Goal: Task Accomplishment & Management: Complete application form

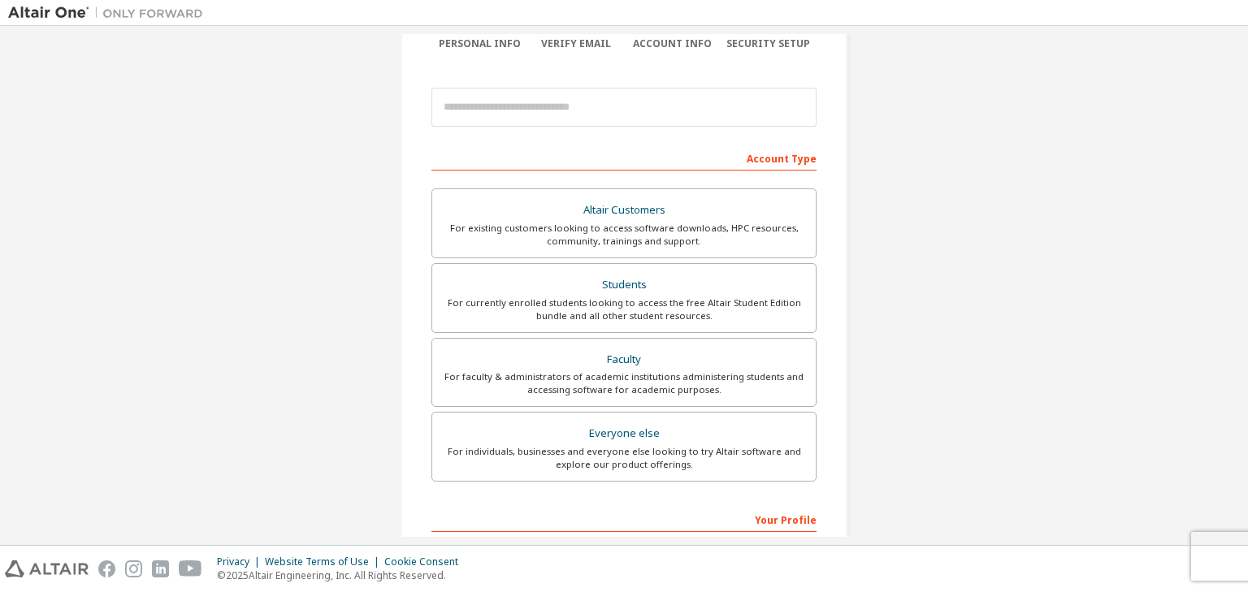
scroll to position [149, 0]
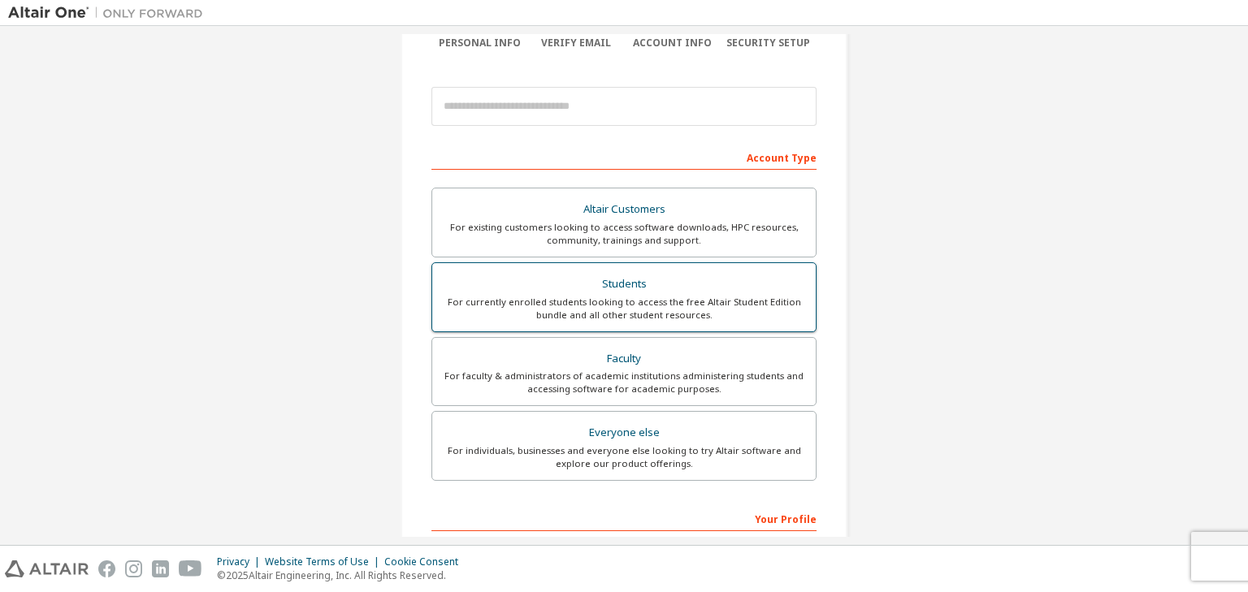
click at [637, 296] on div "For currently enrolled students looking to access the free Altair Student Editi…" at bounding box center [624, 309] width 364 height 26
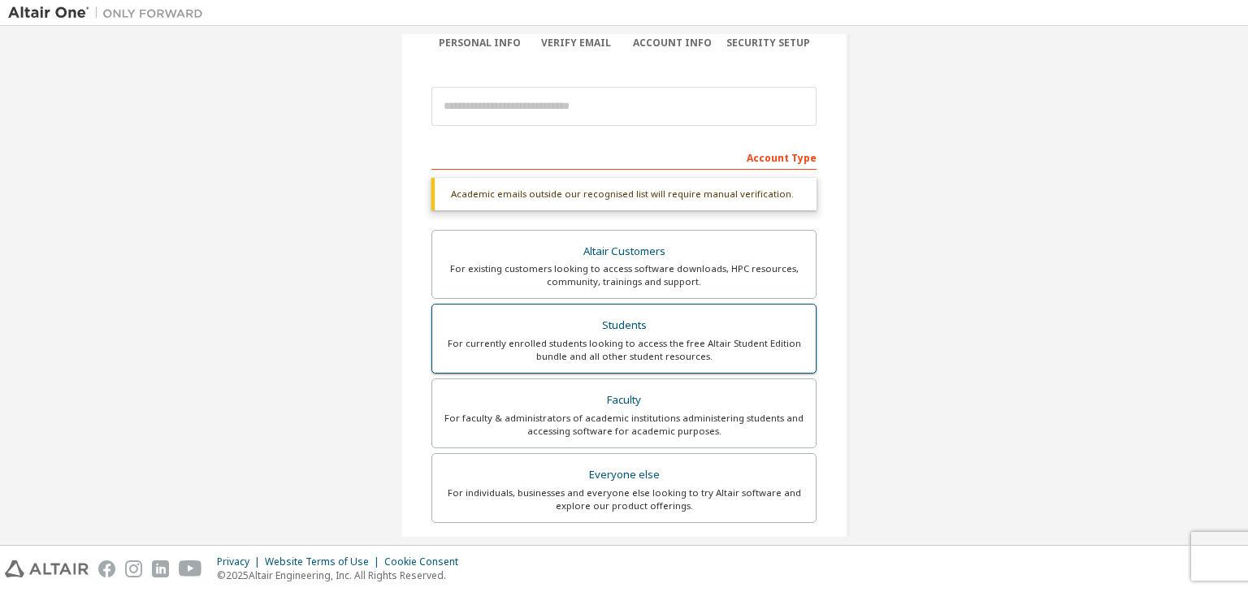
click at [639, 343] on div "For currently enrolled students looking to access the free Altair Student Editi…" at bounding box center [624, 350] width 364 height 26
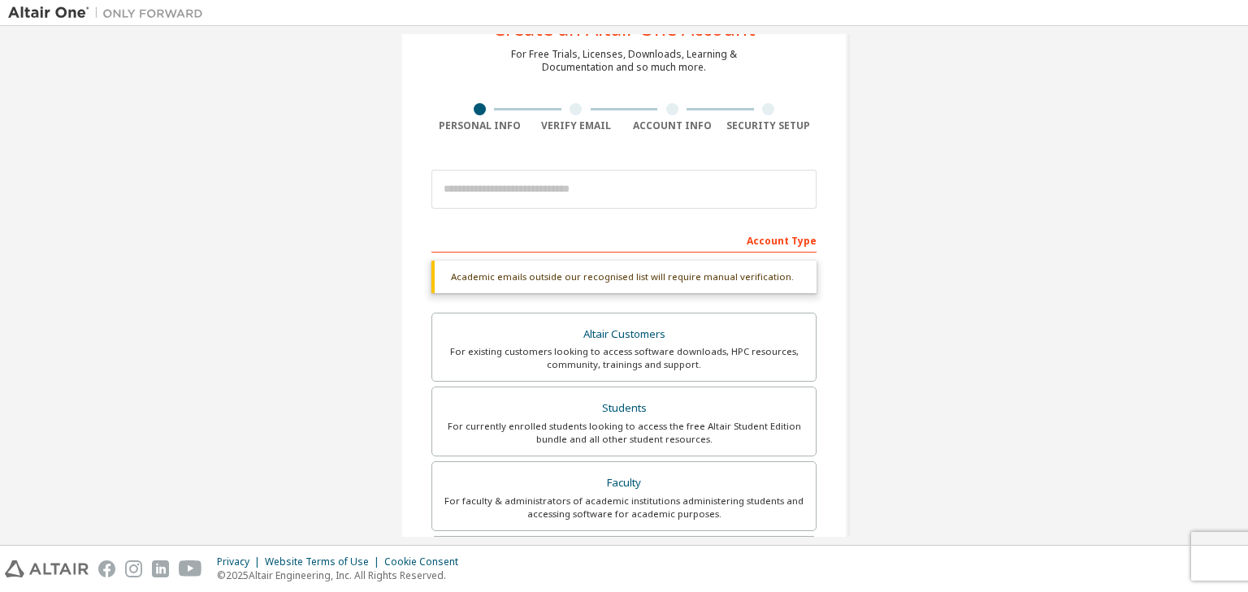
scroll to position [65, 0]
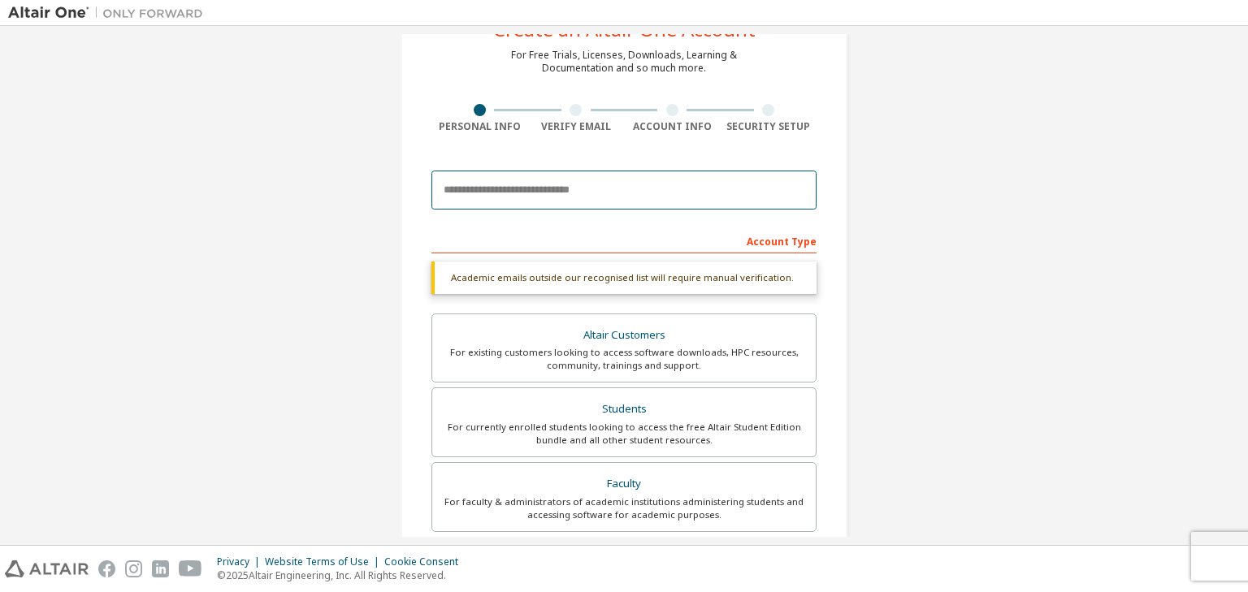
click at [580, 191] on input "email" at bounding box center [623, 190] width 385 height 39
type input "**********"
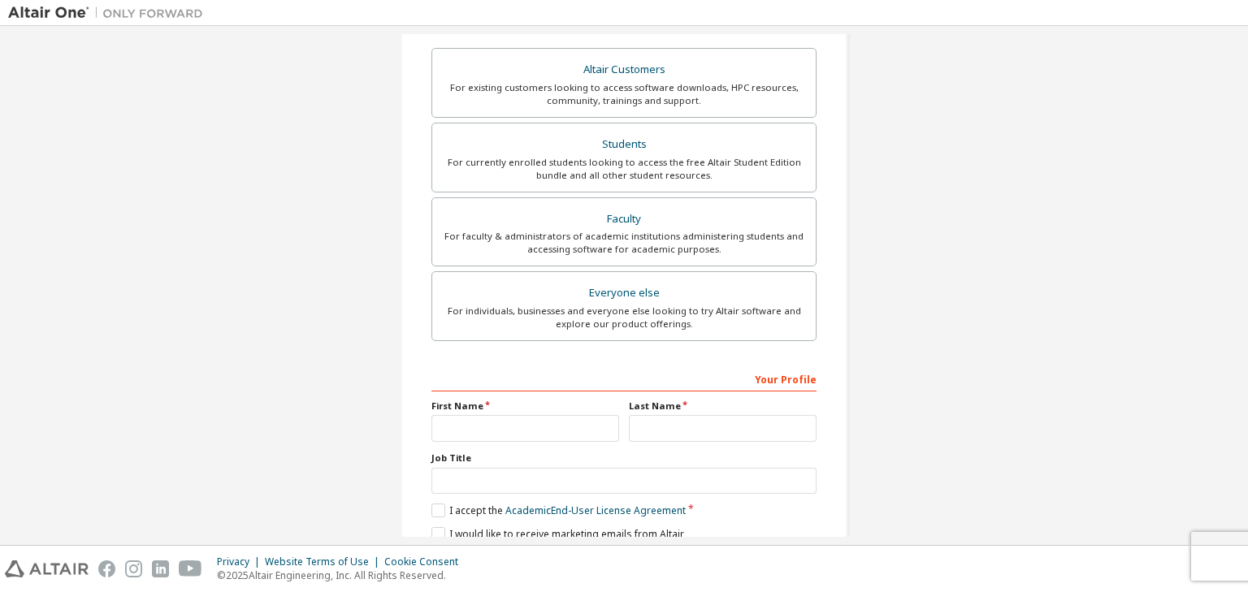
scroll to position [355, 0]
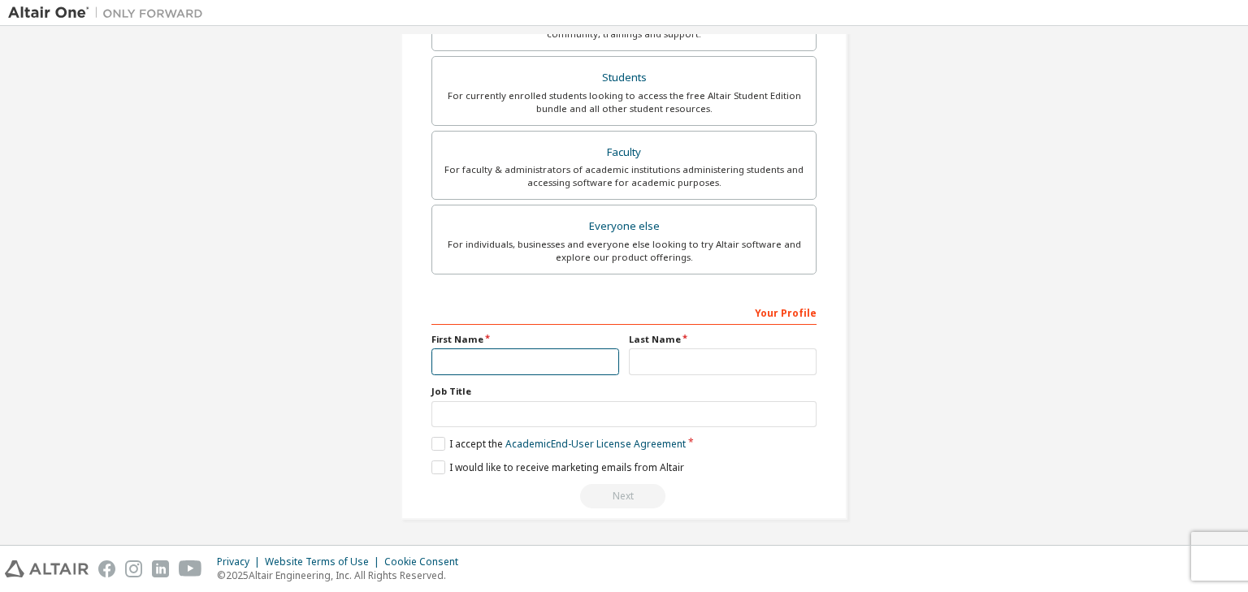
click at [600, 362] on input "text" at bounding box center [525, 362] width 188 height 27
type input "****"
type input "*******"
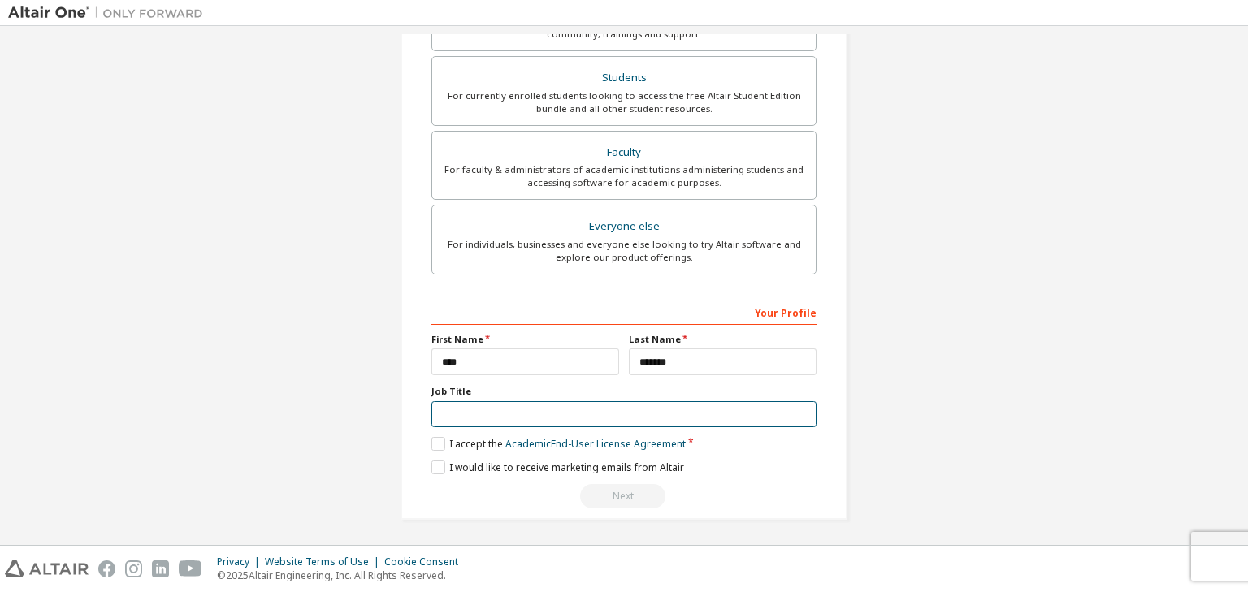
click at [554, 415] on input "text" at bounding box center [623, 414] width 385 height 27
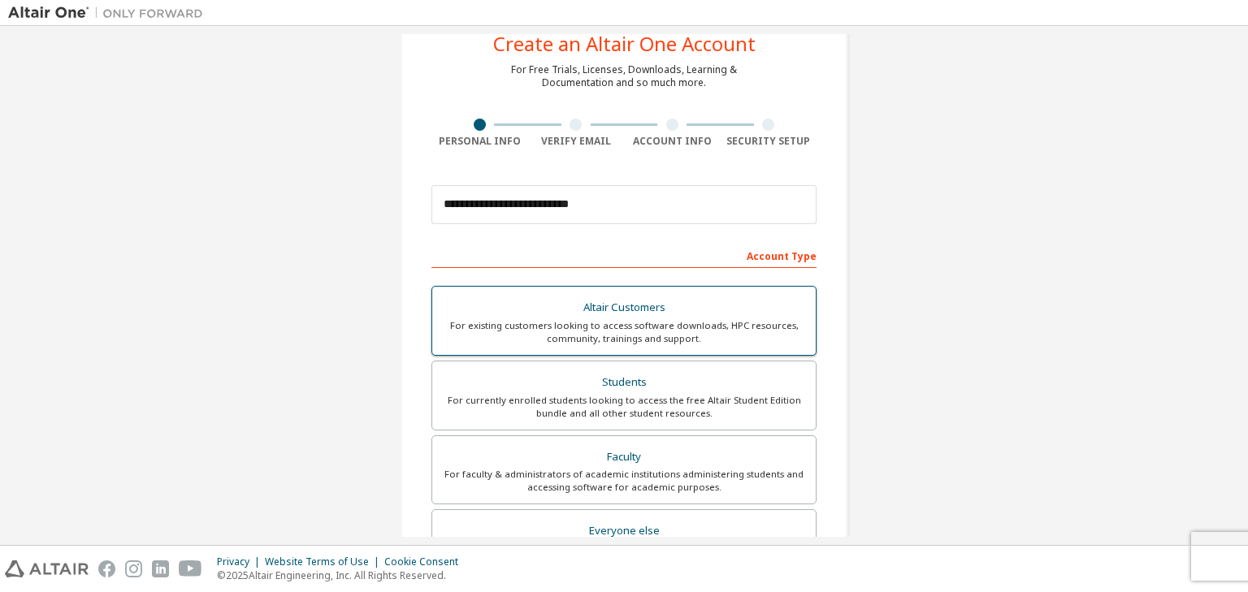
scroll to position [51, 0]
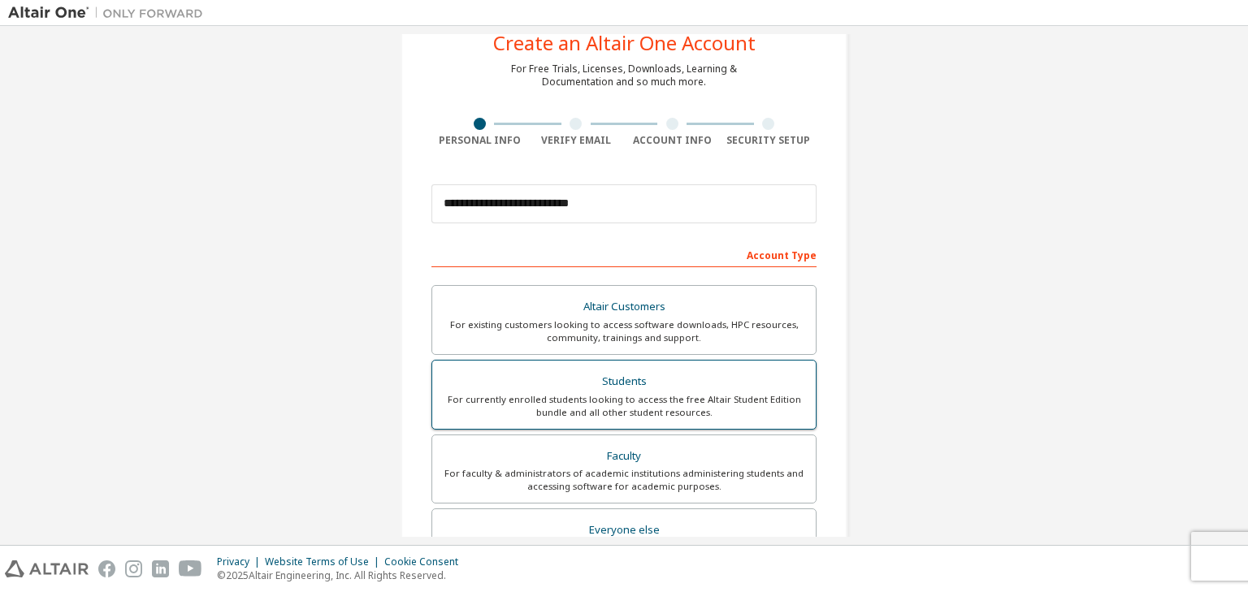
click at [700, 374] on div "Students" at bounding box center [624, 381] width 364 height 23
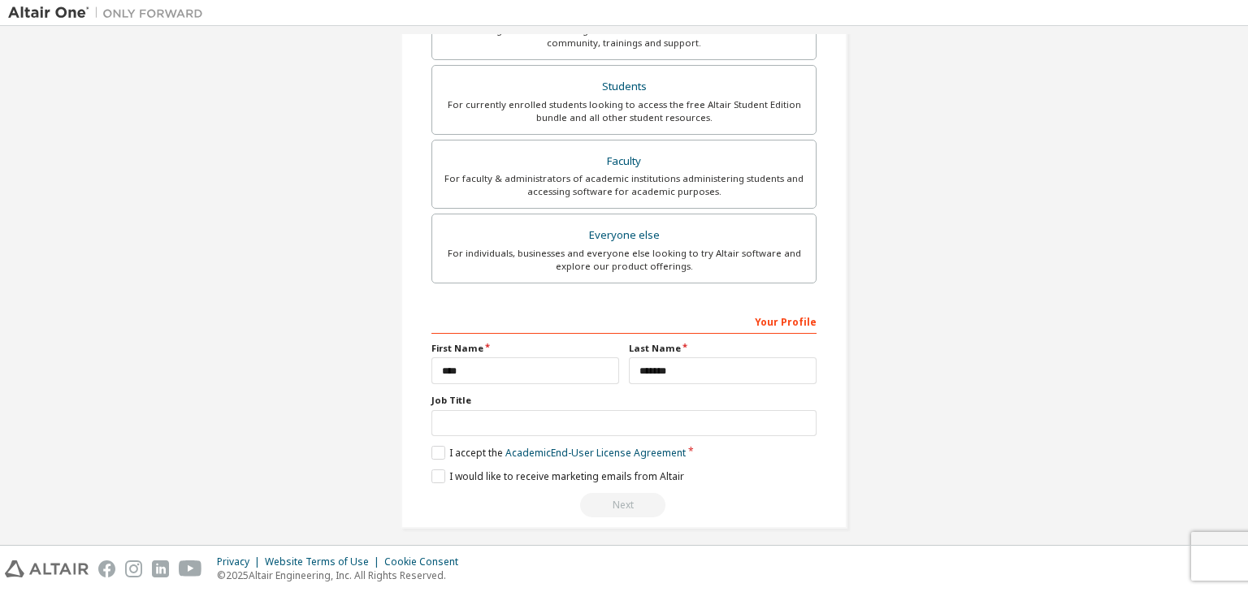
scroll to position [353, 0]
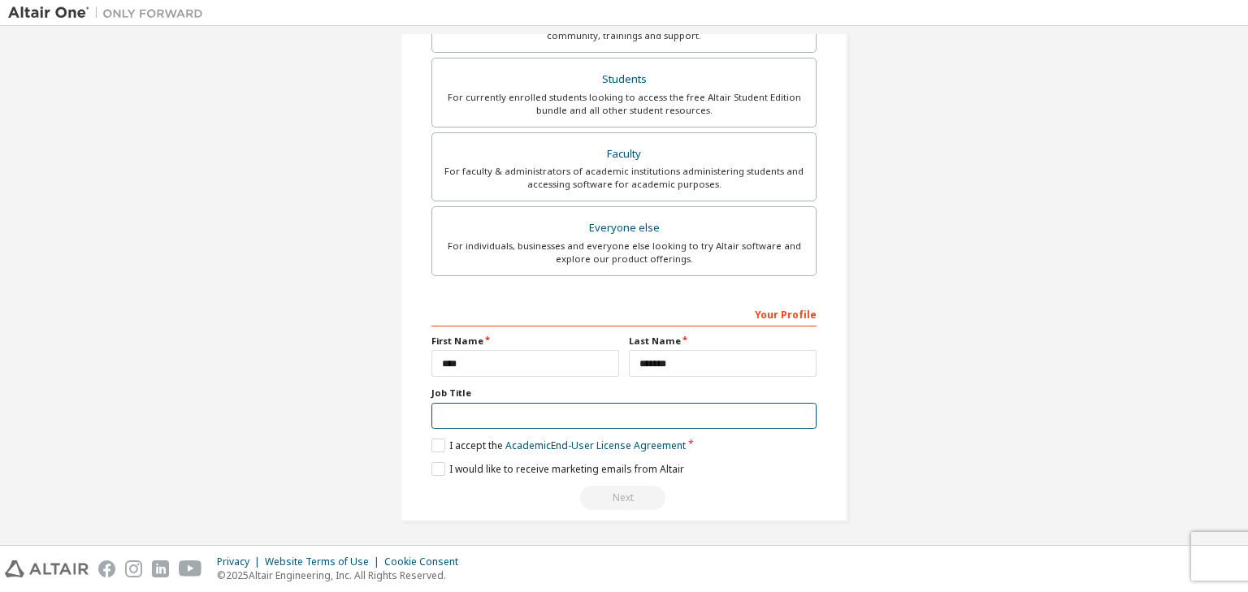
click at [661, 404] on input "text" at bounding box center [623, 416] width 385 height 27
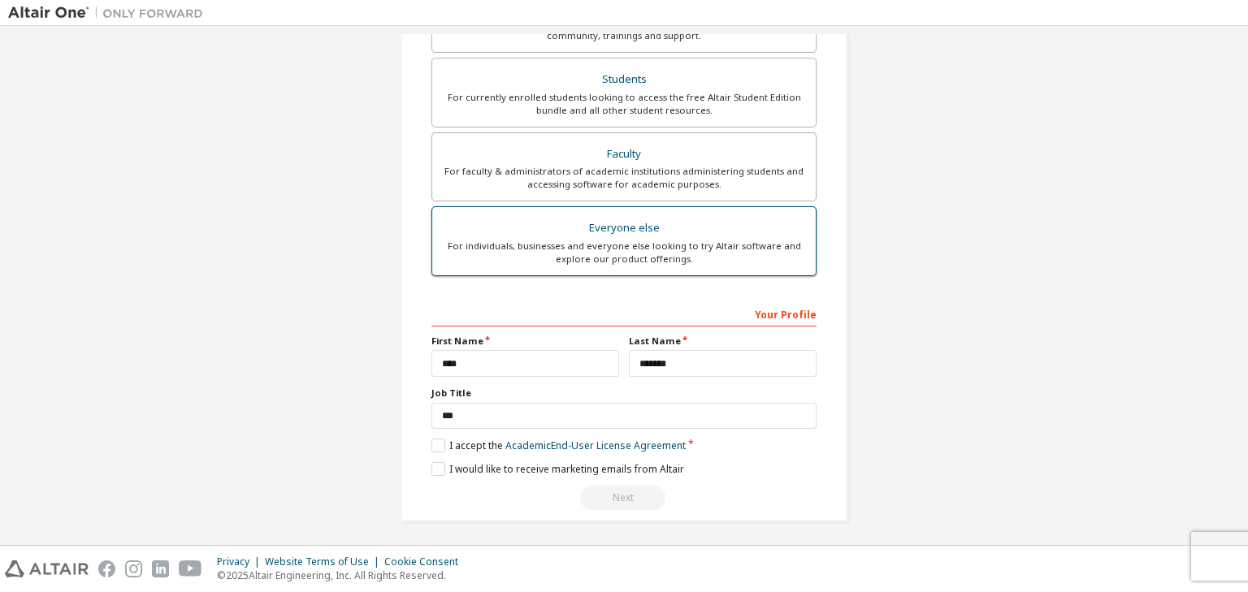
click at [637, 222] on div "Everyone else" at bounding box center [624, 228] width 364 height 23
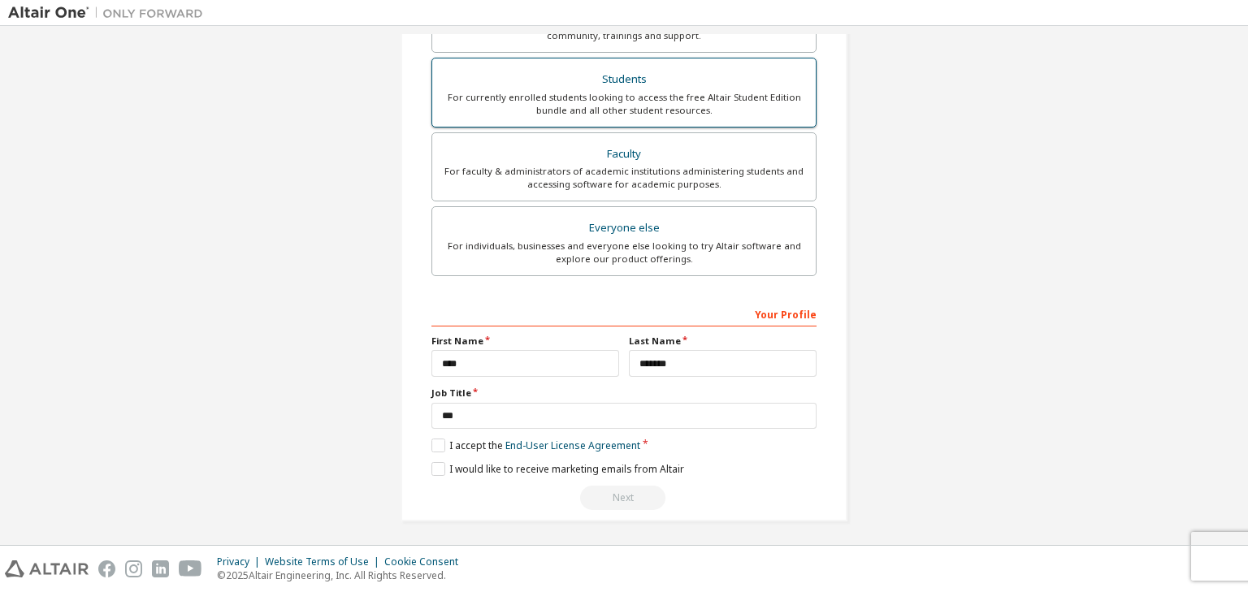
click at [648, 106] on div "For currently enrolled students looking to access the free Altair Student Editi…" at bounding box center [624, 104] width 364 height 26
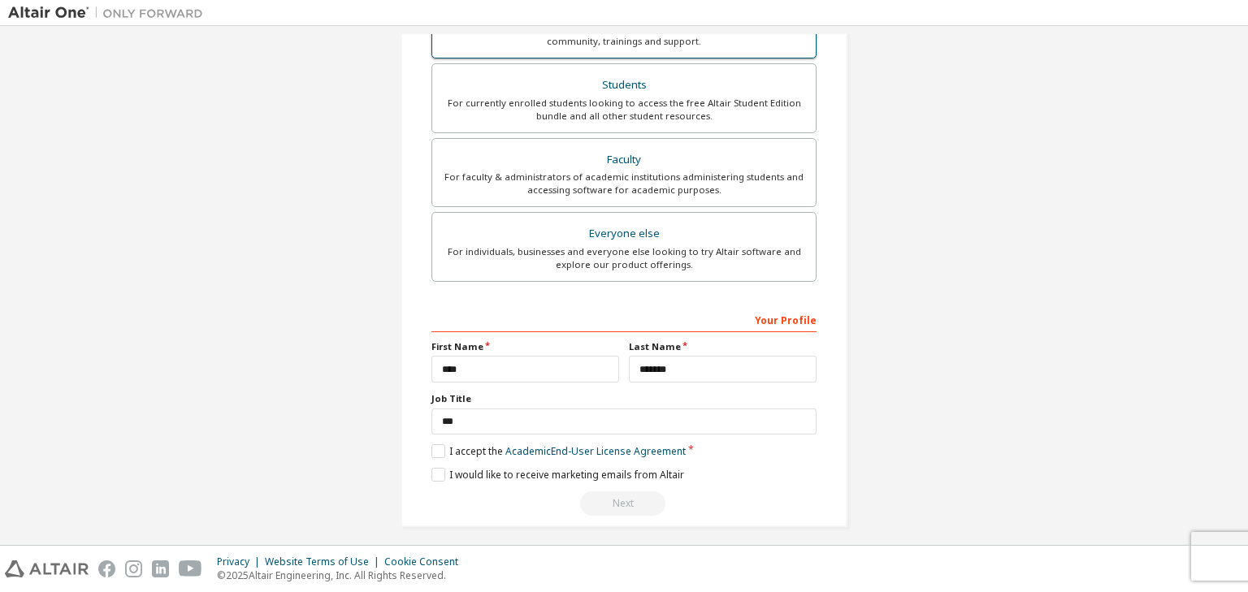
scroll to position [355, 0]
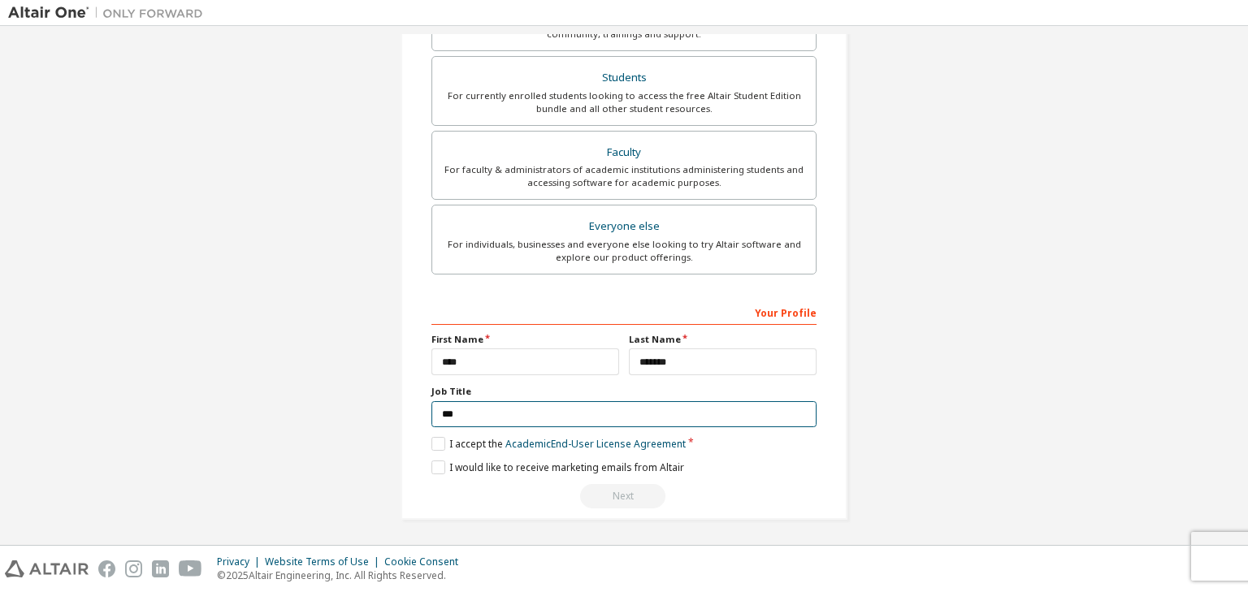
click at [593, 405] on input "**" at bounding box center [623, 414] width 385 height 27
type input "**********"
click at [449, 441] on label "I accept the Academic End-User License Agreement" at bounding box center [558, 444] width 254 height 14
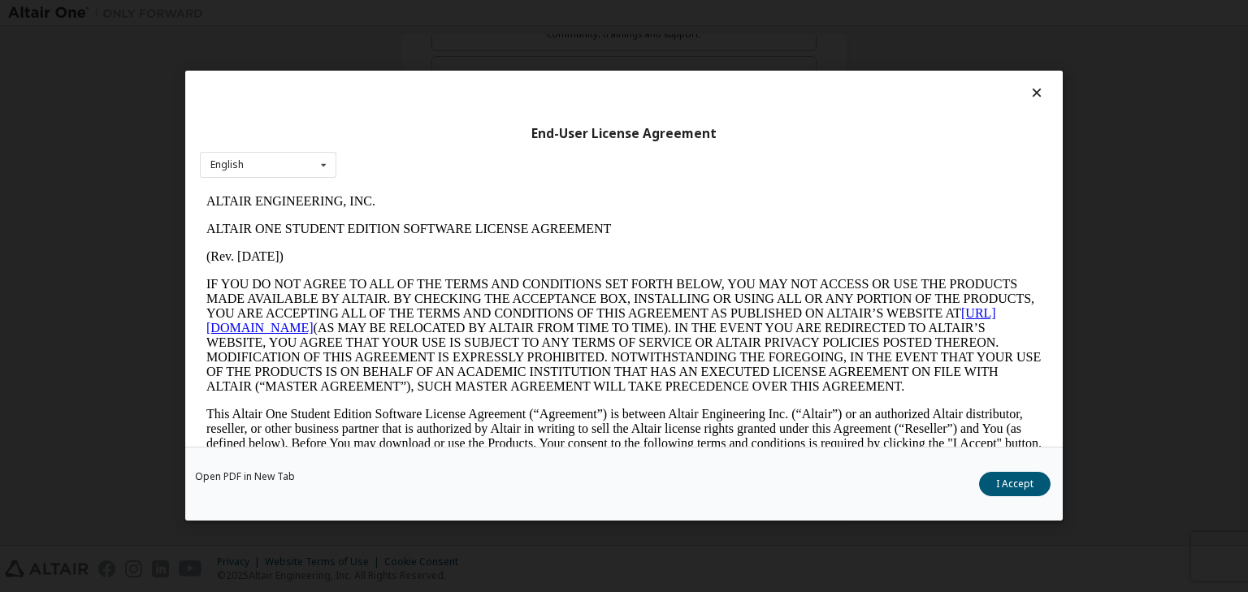
scroll to position [0, 0]
click at [1024, 488] on button "I Accept" at bounding box center [1014, 485] width 71 height 24
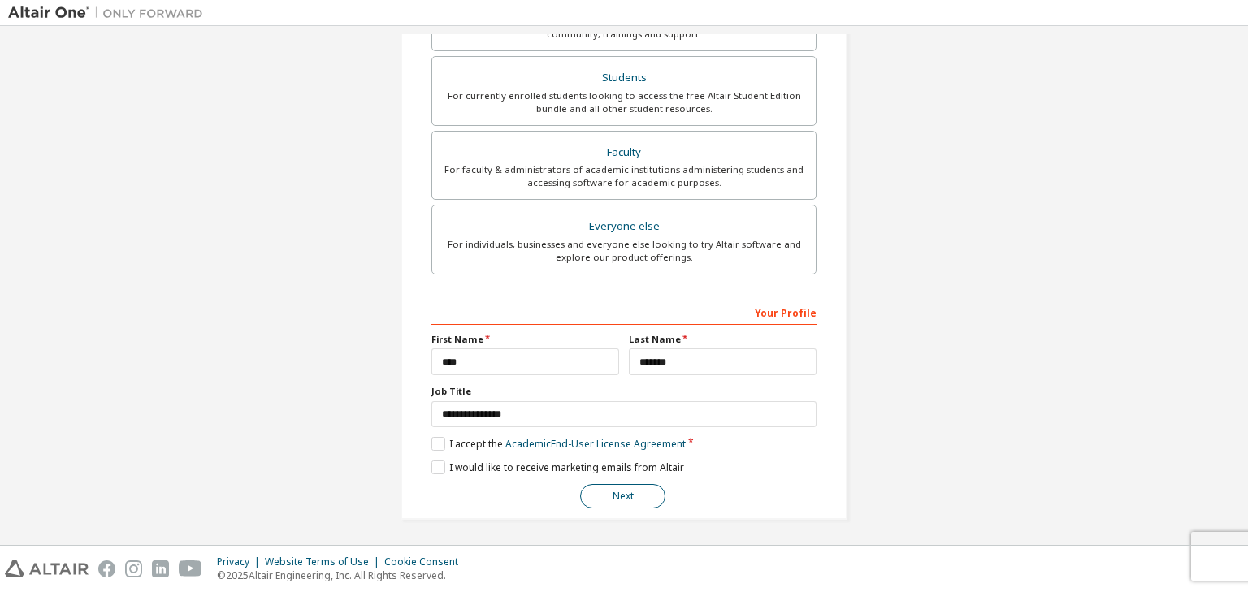
click at [626, 504] on button "Next" at bounding box center [622, 496] width 85 height 24
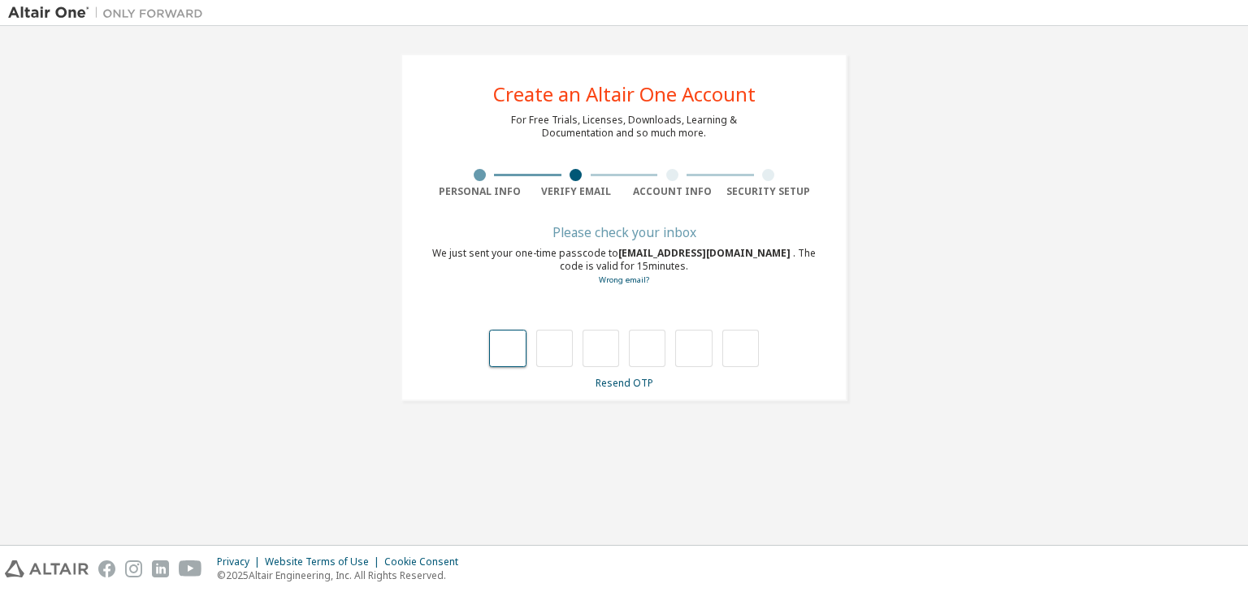
type input "*"
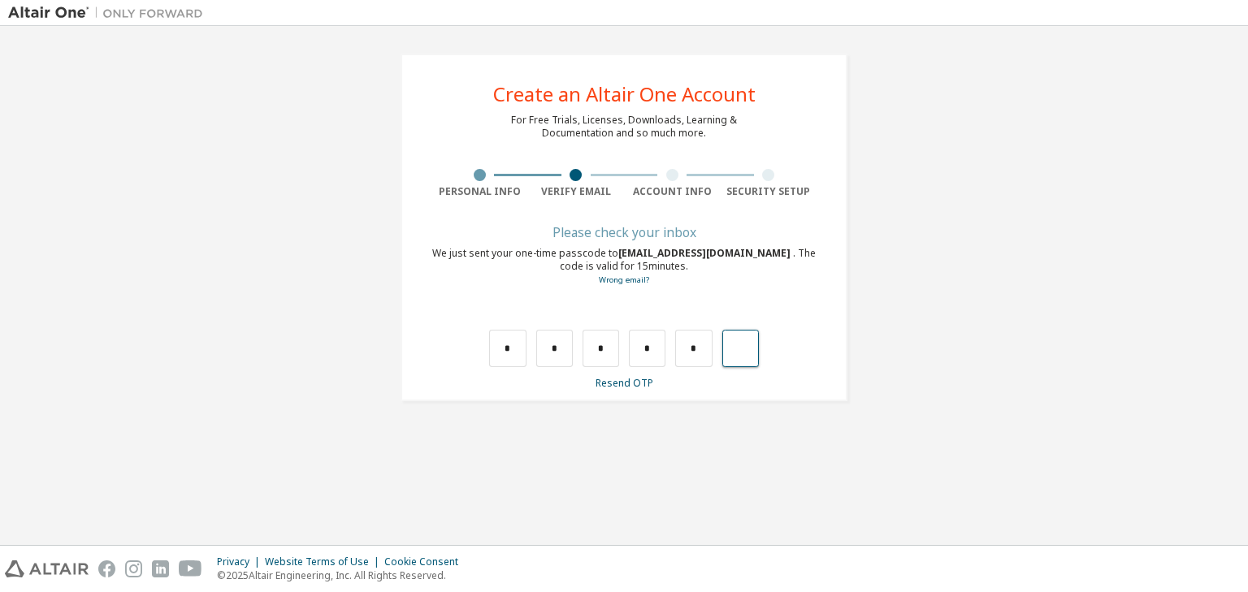
type input "*"
